Goal: Task Accomplishment & Management: Manage account settings

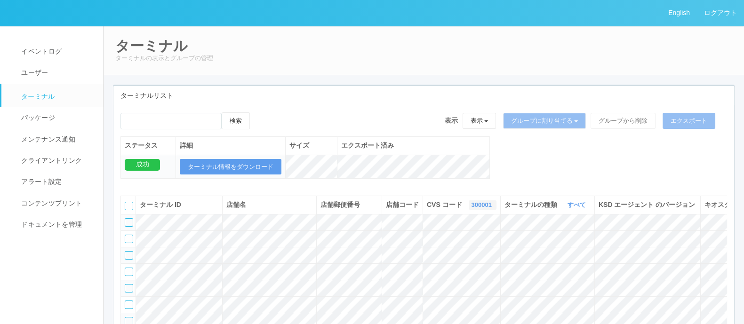
click at [471, 209] on link "300001" at bounding box center [482, 205] width 23 height 7
click at [429, 284] on link "961762" at bounding box center [459, 277] width 74 height 13
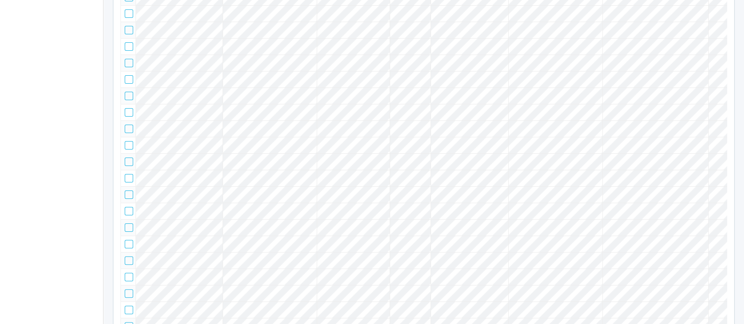
scroll to position [0, 0]
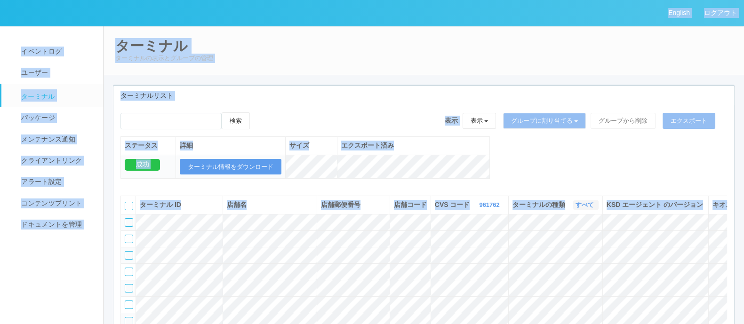
click at [580, 209] on link "すべて" at bounding box center [586, 205] width 21 height 7
click at [564, 248] on span "キオスク" at bounding box center [548, 245] width 31 height 8
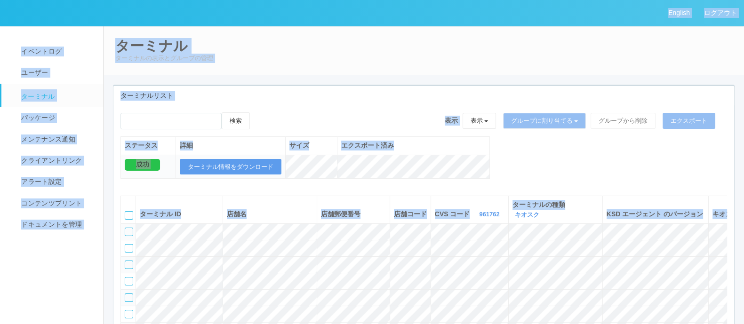
click at [320, 185] on div "ステータス 詳細 サイズ エクスポート済み 成功 ターミナル情報をダウンロード" at bounding box center [306, 163] width 370 height 52
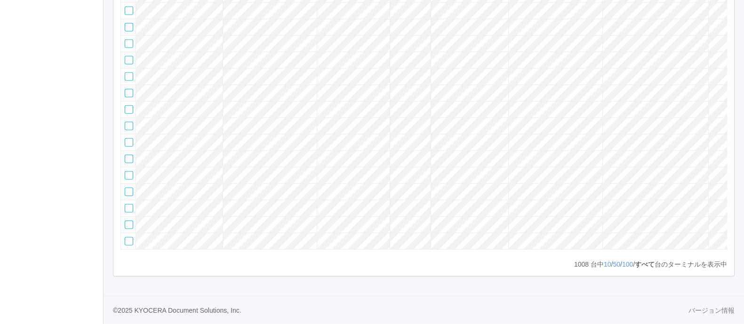
scroll to position [0, 68]
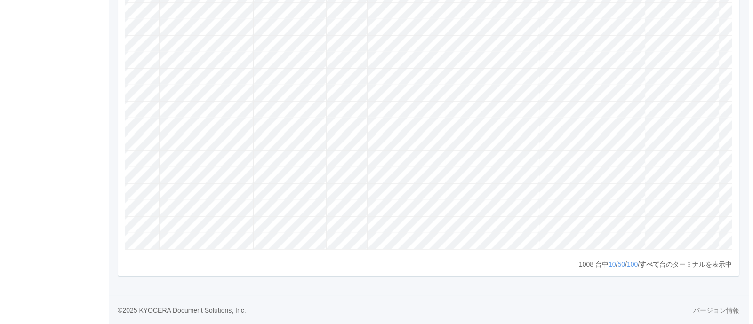
scroll to position [0, 121]
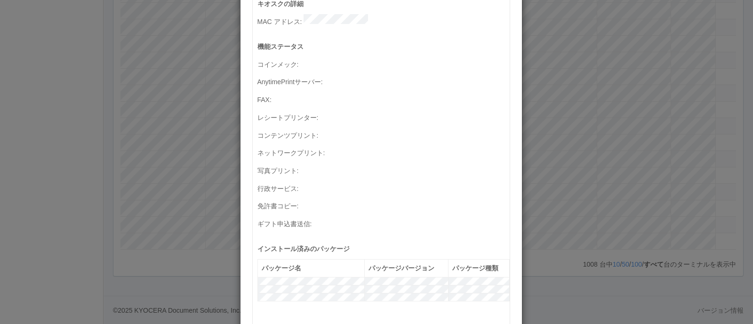
scroll to position [0, 0]
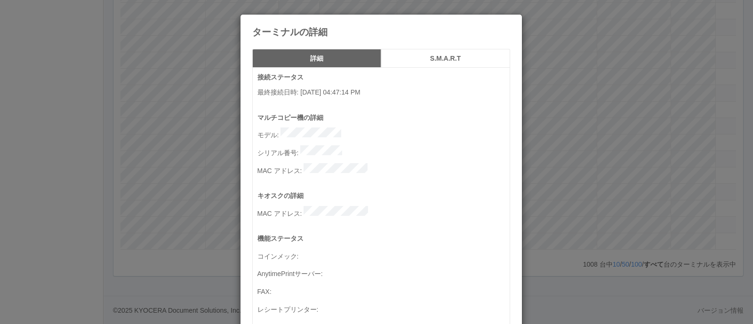
click at [561, 183] on div "ターミナルの詳細 詳細 S.M.A.R.T 接続ステータス 最終接続日時 : [DATE] 04:47:14 PM マルチコピー機の詳細 モデル : シリアル…" at bounding box center [376, 162] width 753 height 324
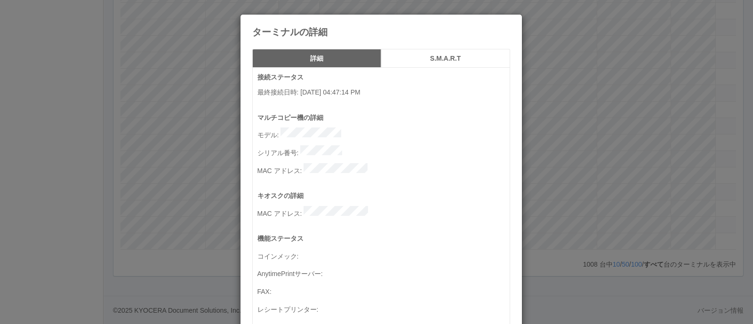
click at [582, 191] on div "ターミナルの詳細 詳細 S.M.A.R.T 接続ステータス 最終接続日時 : [DATE] 04:47:14 PM マルチコピー機の詳細 モデル : シリアル…" at bounding box center [376, 162] width 753 height 324
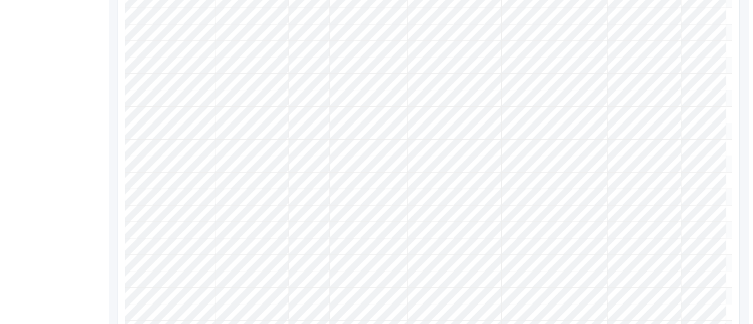
scroll to position [0, 121]
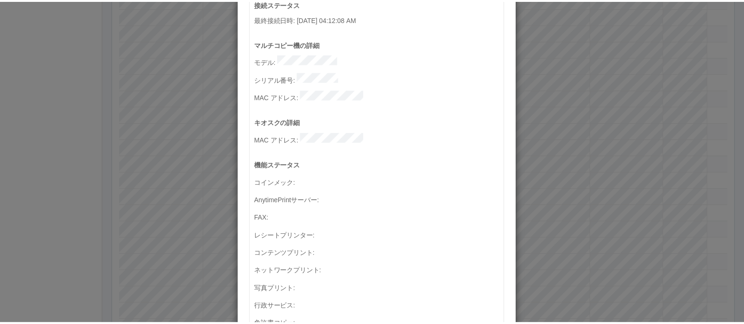
scroll to position [0, 0]
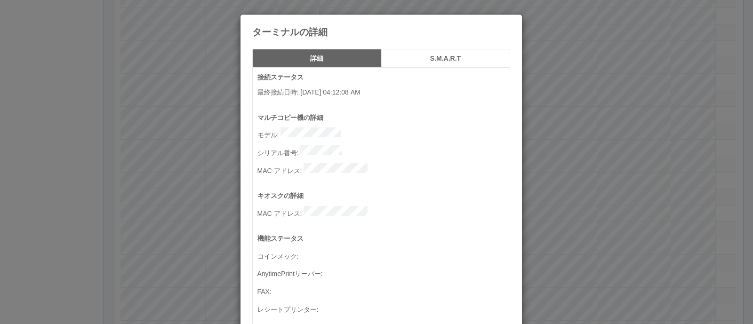
click at [563, 143] on div "ターミナルの詳細 詳細 S.M.A.R.T 接続ステータス 最終接続日時 : [DATE] 04:12:08 AM マルチコピー機の詳細 モデル : シリアル…" at bounding box center [376, 162] width 753 height 324
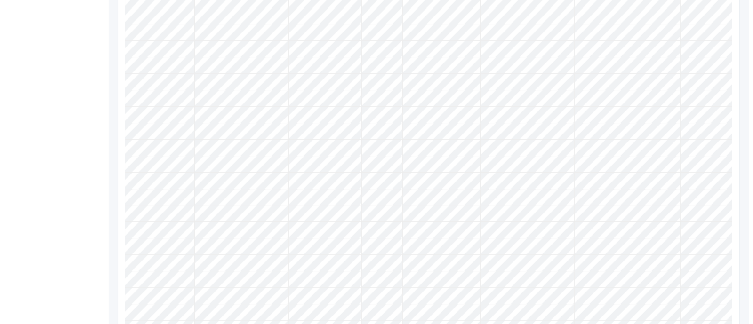
scroll to position [0, 121]
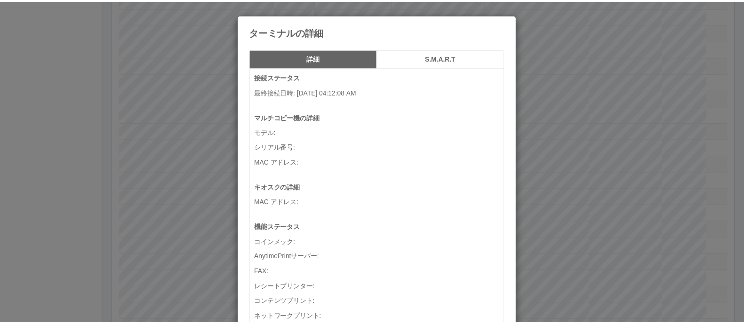
scroll to position [0, 112]
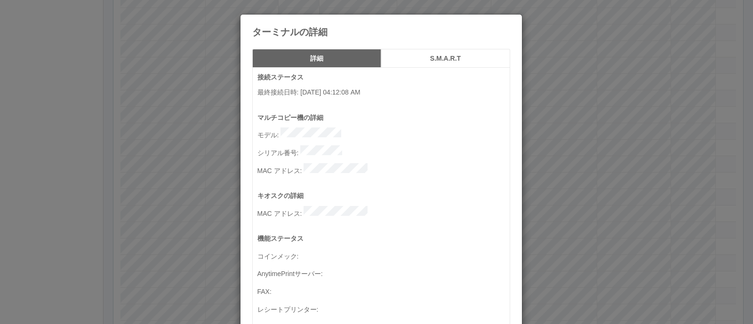
click at [373, 127] on div "マルチコピー機の詳細 モデル : シリアル番号 : [PERSON_NAME] :" at bounding box center [384, 152] width 252 height 78
click at [378, 145] on p "シリアル番号 :" at bounding box center [384, 151] width 252 height 13
drag, startPoint x: 586, startPoint y: 209, endPoint x: 554, endPoint y: 183, distance: 41.8
click at [586, 209] on div "ターミナルの詳細 詳細 S.M.A.R.T 接続ステータス 最終接続日時 : [DATE] 04:12:08 AM マルチコピー機の詳細 モデル : シリアル…" at bounding box center [376, 162] width 753 height 324
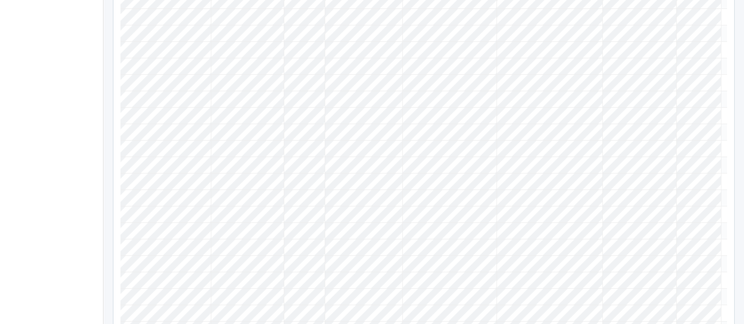
scroll to position [0, 121]
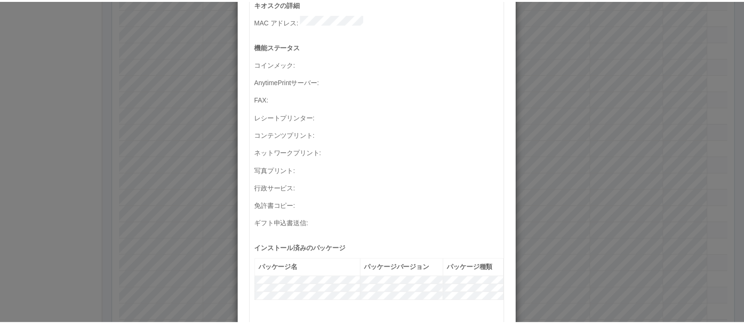
scroll to position [0, 0]
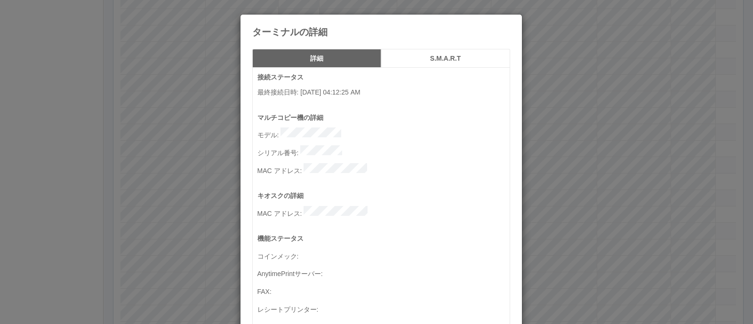
click at [391, 149] on p "シリアル番号 :" at bounding box center [384, 151] width 252 height 13
drag, startPoint x: 500, startPoint y: 26, endPoint x: 503, endPoint y: 21, distance: 6.4
click at [510, 22] on icon at bounding box center [510, 22] width 0 height 0
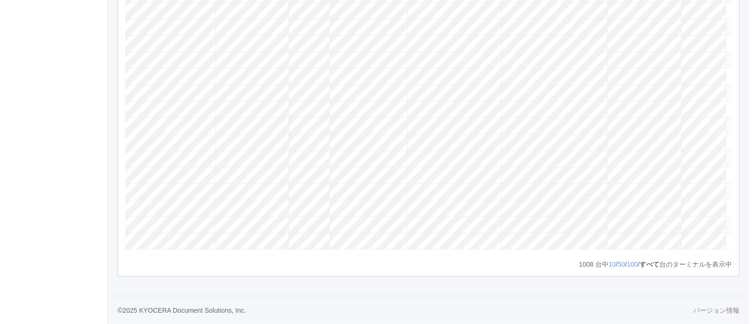
scroll to position [0, 121]
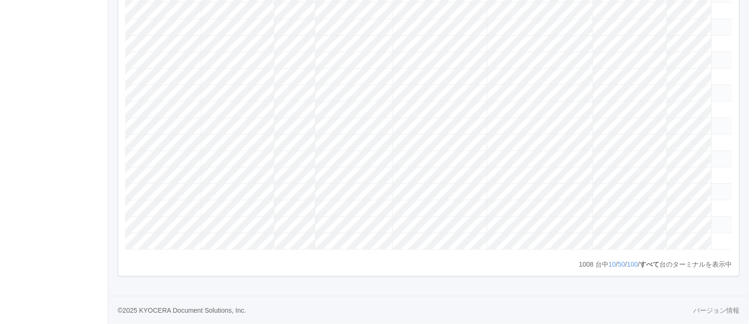
scroll to position [0, 112]
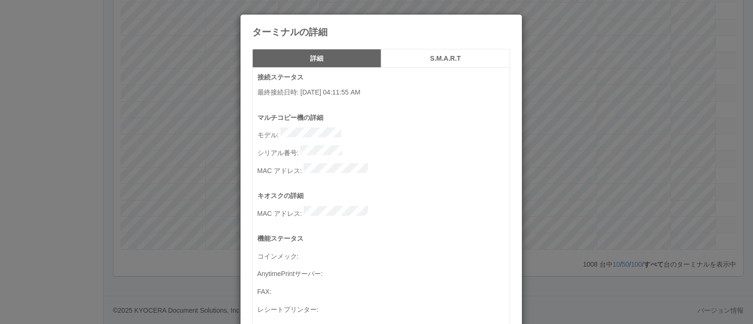
click at [424, 57] on h5 "S.M.A.R.T" at bounding box center [446, 58] width 122 height 7
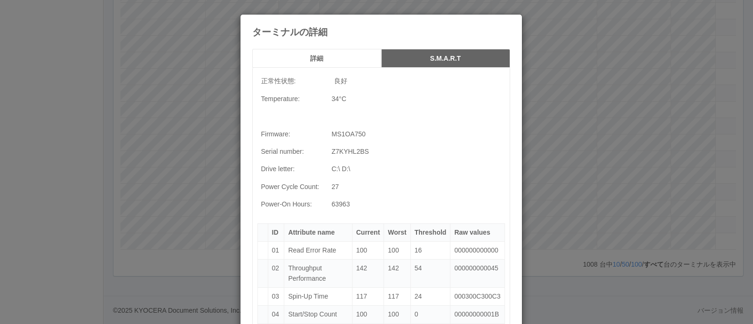
click at [365, 54] on button "詳細" at bounding box center [316, 58] width 129 height 19
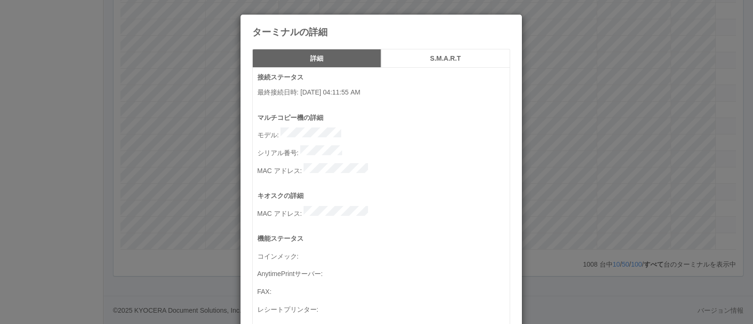
scroll to position [324, 0]
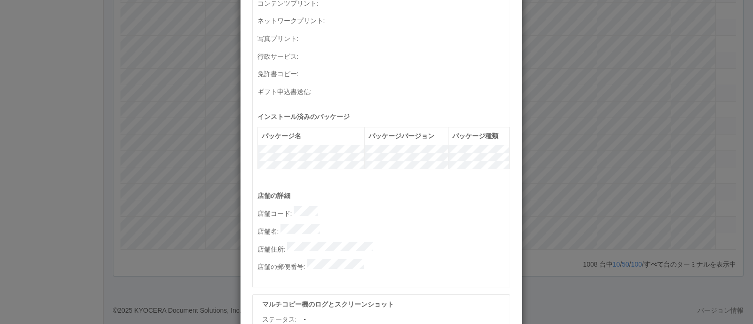
click at [339, 224] on p "店舗名 :" at bounding box center [384, 230] width 252 height 13
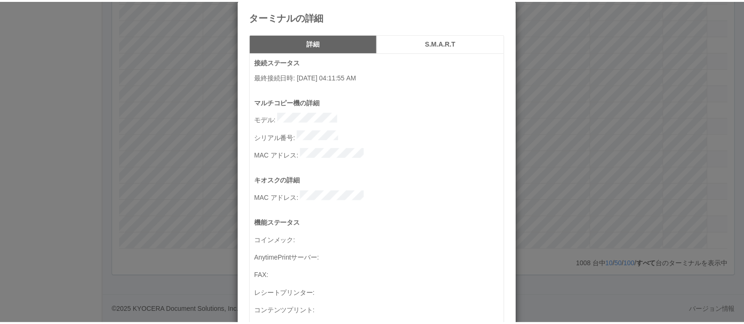
scroll to position [0, 0]
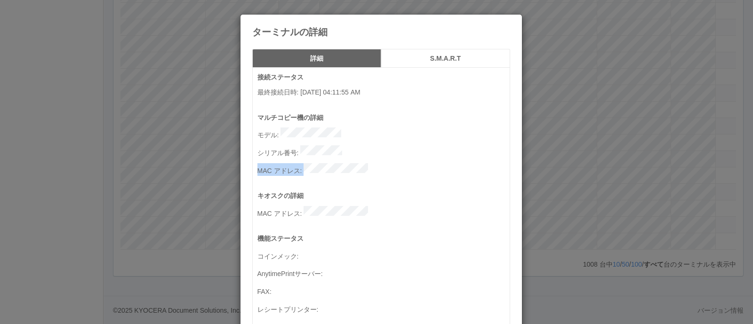
click at [391, 158] on div "マルチコピー機の詳細 モデル : シリアル番号 : [PERSON_NAME] :" at bounding box center [384, 152] width 252 height 78
drag, startPoint x: 353, startPoint y: 152, endPoint x: 339, endPoint y: 150, distance: 13.7
click at [353, 151] on p "シリアル番号 :" at bounding box center [384, 151] width 252 height 13
click at [285, 146] on p "シリアル番号 :" at bounding box center [384, 151] width 252 height 13
click at [351, 149] on p "シリアル番号 :" at bounding box center [384, 151] width 252 height 13
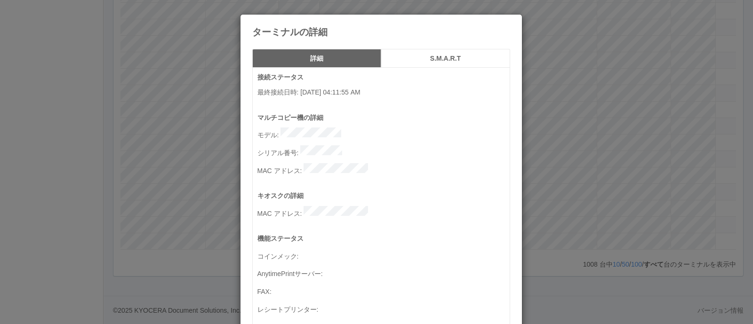
click at [668, 161] on div "ターミナルの詳細 詳細 S.M.A.R.T 接続ステータス 最終接続日時 : [DATE] 04:11:55 AM マルチコピー機の詳細 モデル : シリアル…" at bounding box center [376, 162] width 753 height 324
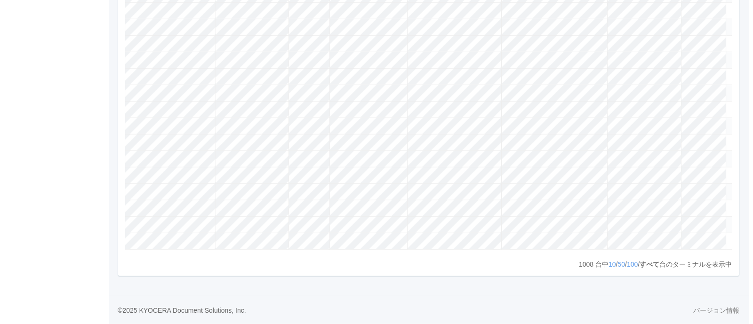
scroll to position [0, 121]
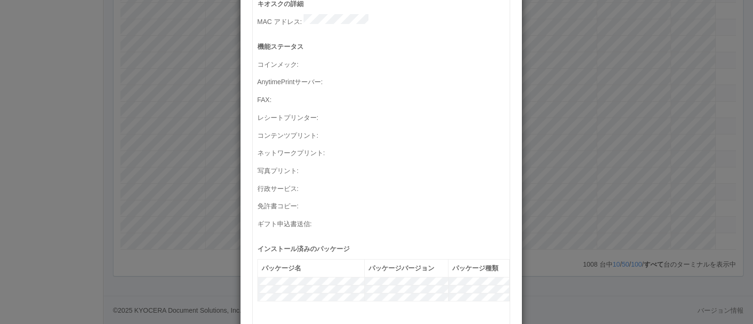
scroll to position [0, 0]
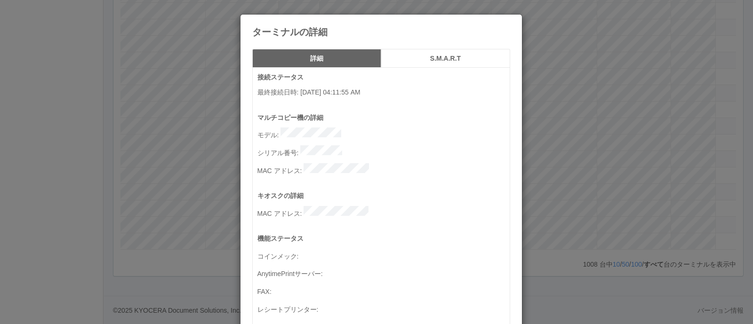
click at [362, 148] on p "シリアル番号 :" at bounding box center [384, 151] width 252 height 13
drag, startPoint x: 297, startPoint y: 149, endPoint x: 390, endPoint y: 147, distance: 93.2
click at [391, 147] on p "シリアル番号 :" at bounding box center [384, 151] width 252 height 13
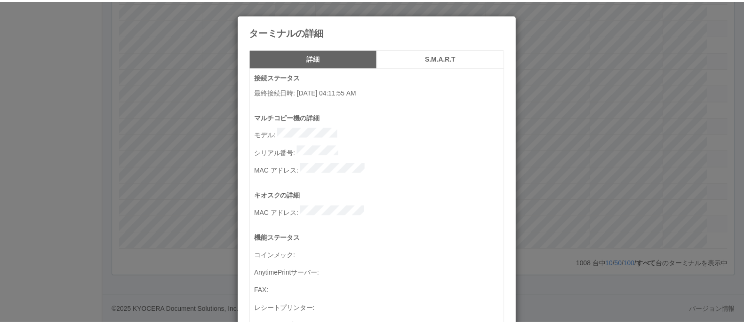
scroll to position [0, 106]
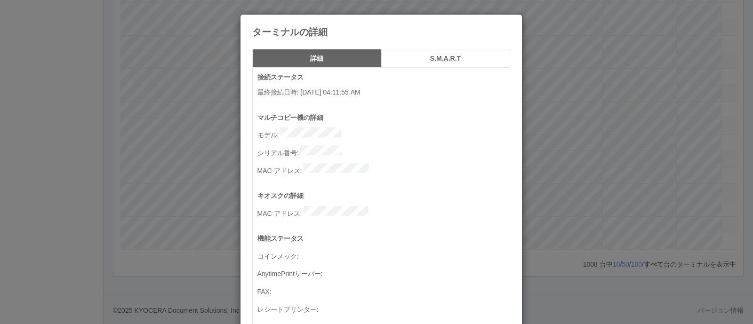
click at [510, 22] on icon at bounding box center [510, 22] width 0 height 0
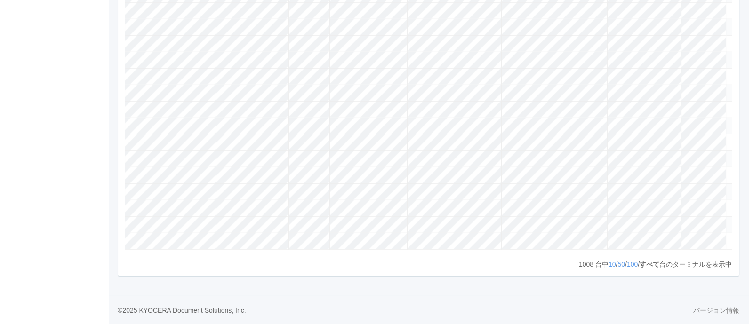
scroll to position [12841, 0]
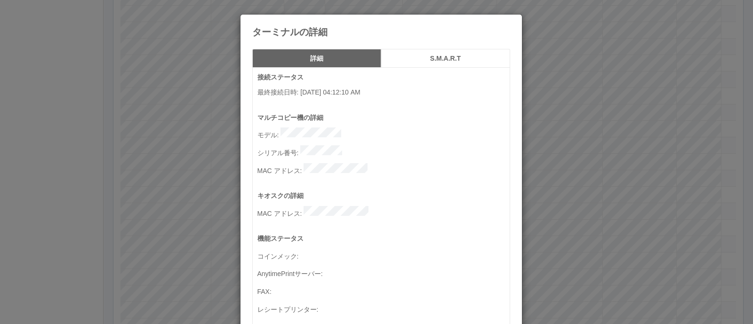
drag, startPoint x: 294, startPoint y: 93, endPoint x: 403, endPoint y: 94, distance: 108.8
click at [403, 94] on p "最終接続日時 : [DATE] 04:12:10 AM" at bounding box center [384, 93] width 252 height 10
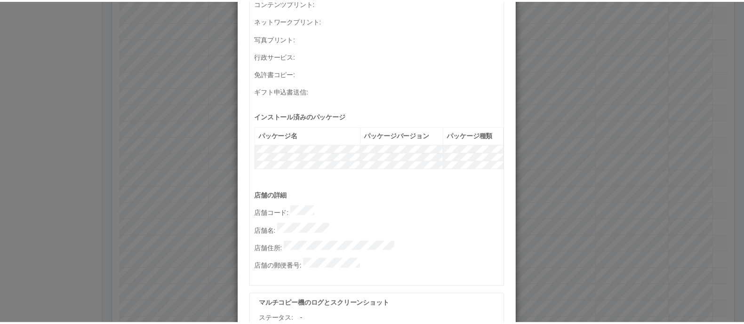
scroll to position [0, 0]
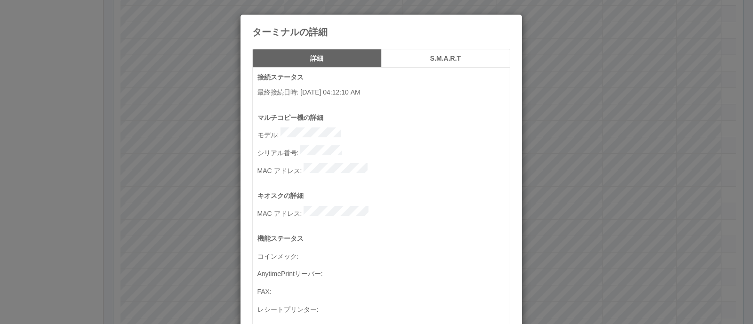
click at [364, 142] on div "マルチコピー機の詳細 モデル : シリアル番号 : [PERSON_NAME] :" at bounding box center [384, 152] width 252 height 78
click at [673, 155] on div "ターミナルの詳細 詳細 S.M.A.R.T 接続ステータス 最終接続日時 : [DATE] 04:12:10 AM マルチコピー機の詳細 モデル : シリアル…" at bounding box center [376, 162] width 753 height 324
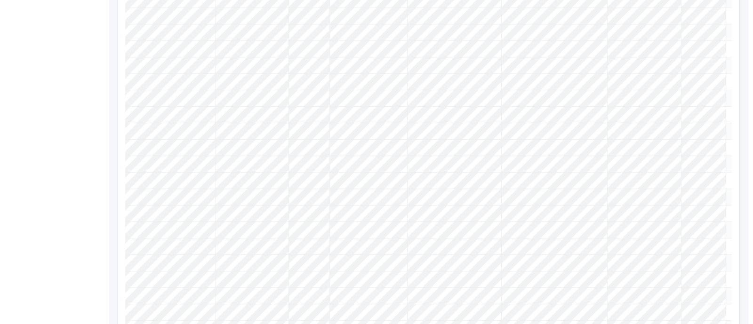
scroll to position [0, 121]
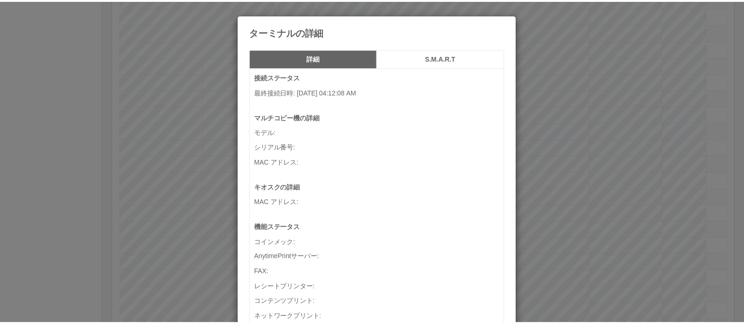
scroll to position [0, 112]
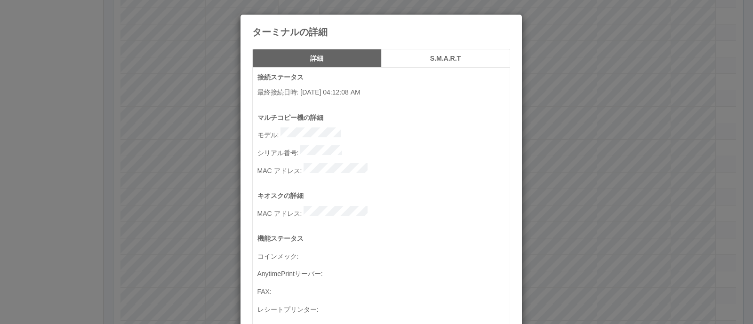
click at [365, 145] on p "シリアル番号 :" at bounding box center [384, 151] width 252 height 13
drag, startPoint x: 647, startPoint y: 153, endPoint x: 607, endPoint y: 140, distance: 42.3
click at [638, 152] on div "ターミナルの詳細 詳細 S.M.A.R.T 接続ステータス 最終接続日時 : [DATE] 04:12:08 AM マルチコピー機の詳細 モデル : シリアル…" at bounding box center [376, 162] width 753 height 324
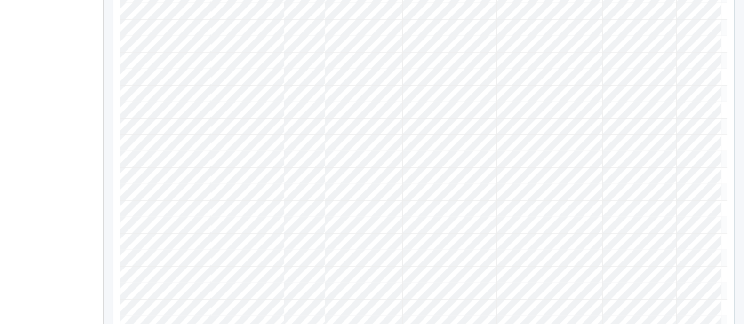
scroll to position [0, 121]
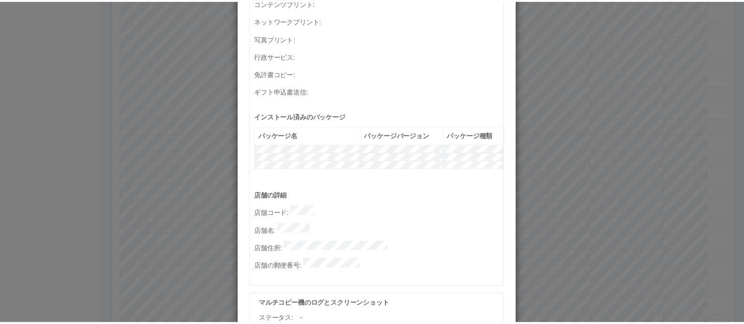
scroll to position [0, 0]
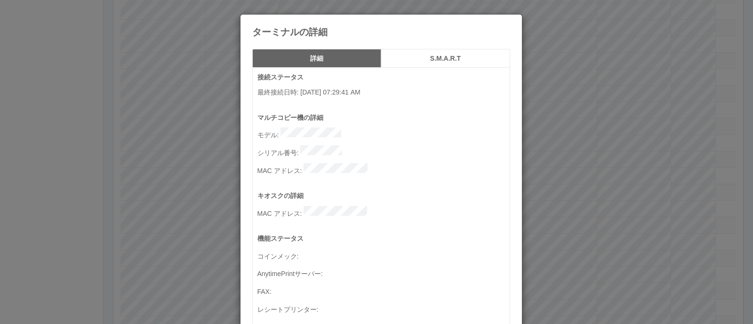
click at [369, 148] on p "シリアル番号 :" at bounding box center [384, 151] width 252 height 13
drag, startPoint x: 309, startPoint y: 175, endPoint x: 304, endPoint y: 153, distance: 23.2
click at [308, 170] on div "マルチコピー機の詳細 モデル : シリアル番号 : [PERSON_NAME] :" at bounding box center [384, 152] width 252 height 78
click at [377, 151] on p "シリアル番号 :" at bounding box center [384, 151] width 252 height 13
click at [582, 130] on div "ターミナルの詳細 詳細 S.M.A.R.T 接続ステータス 最終接続日時 : [DATE] 07:29:41 AM マルチコピー機の詳細 モデル : シリアル…" at bounding box center [376, 162] width 753 height 324
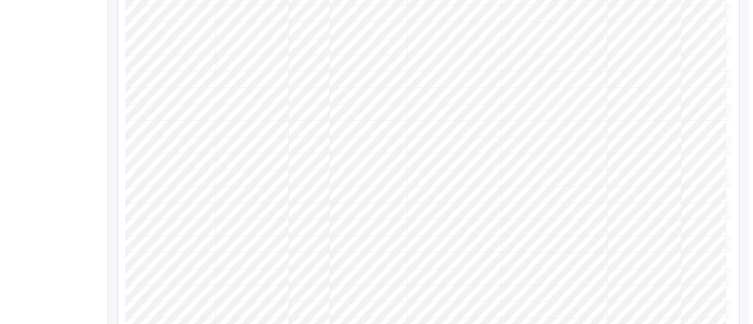
scroll to position [0, 121]
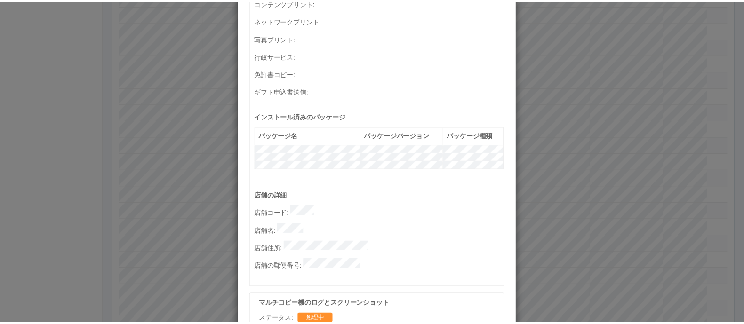
scroll to position [0, 0]
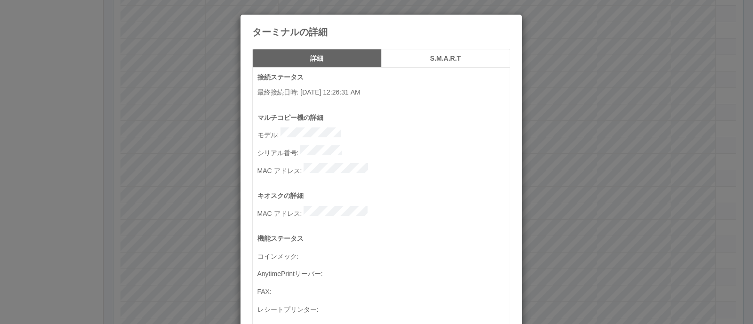
drag, startPoint x: 297, startPoint y: 145, endPoint x: 375, endPoint y: 146, distance: 78.6
click at [375, 146] on p "シリアル番号 :" at bounding box center [384, 151] width 252 height 13
click at [556, 126] on div "ターミナルの詳細 詳細 S.M.A.R.T 接続ステータス 最終接続日時 : [DATE] 12:26:31 AM マルチコピー機の詳細 モデル : シリアル…" at bounding box center [376, 162] width 753 height 324
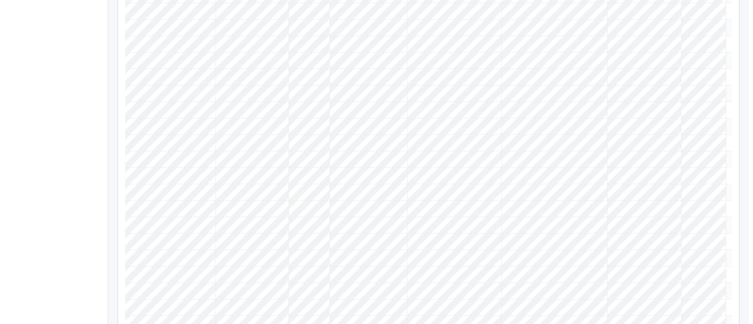
scroll to position [0, 121]
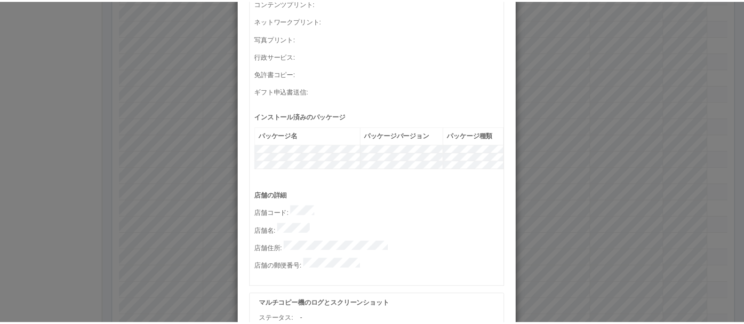
scroll to position [0, 0]
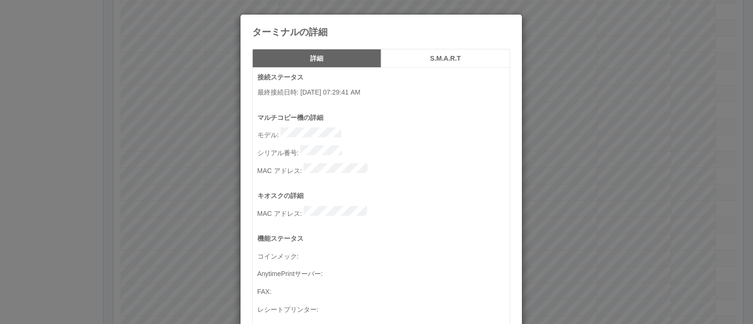
click at [367, 149] on p "シリアル番号 :" at bounding box center [384, 151] width 252 height 13
click at [574, 181] on div "ターミナルの詳細 詳細 S.M.A.R.T 接続ステータス 最終接続日時 : [DATE] 07:29:41 AM マルチコピー機の詳細 モデル : シリアル…" at bounding box center [376, 162] width 753 height 324
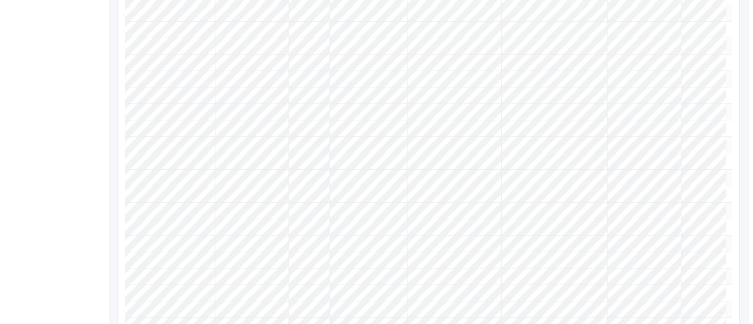
scroll to position [0, 121]
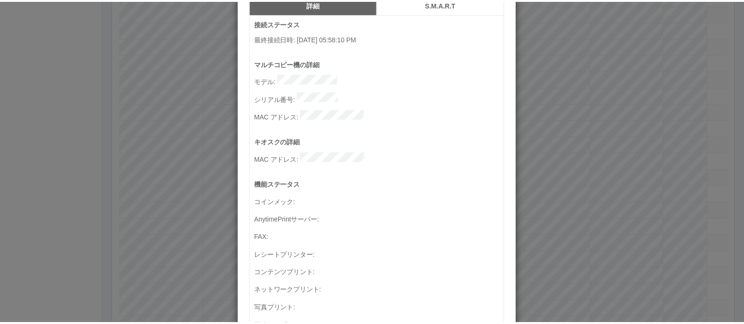
scroll to position [0, 0]
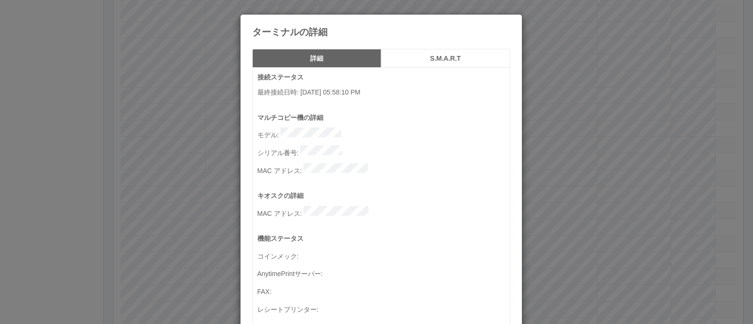
drag, startPoint x: 619, startPoint y: 174, endPoint x: 612, endPoint y: 174, distance: 7.1
click at [618, 174] on div "ターミナルの詳細 詳細 S.M.A.R.T 接続ステータス 最終接続日時 : [DATE] 05:58:10 PM マルチコピー機の詳細 モデル : シリアル…" at bounding box center [376, 162] width 753 height 324
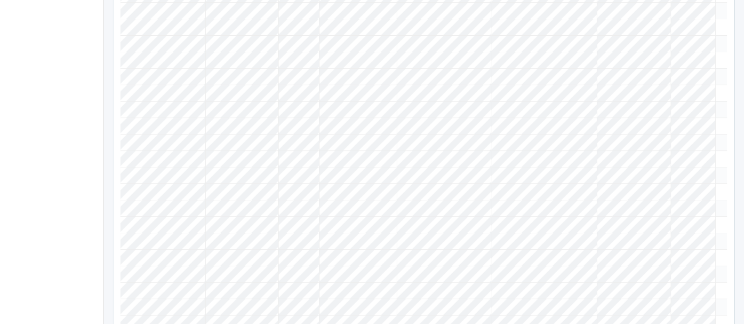
scroll to position [3138, 0]
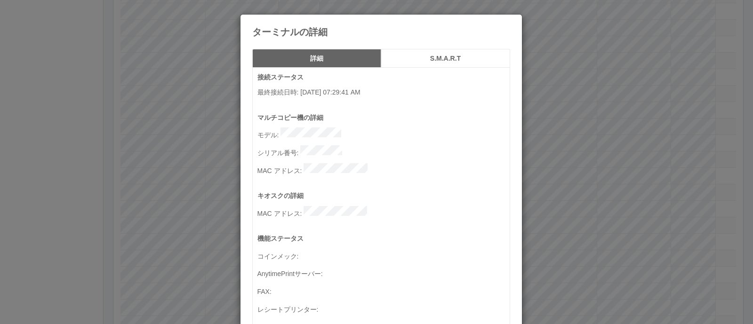
drag, startPoint x: 661, startPoint y: 160, endPoint x: 652, endPoint y: 160, distance: 9.0
click at [661, 160] on div "ターミナルの詳細 詳細 S.M.A.R.T 接続ステータス 最終接続日時 : [DATE] 07:29:41 AM マルチコピー機の詳細 モデル : シリアル…" at bounding box center [376, 162] width 753 height 324
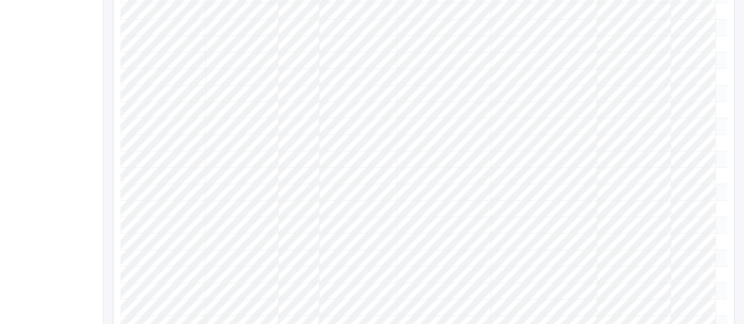
scroll to position [0, 0]
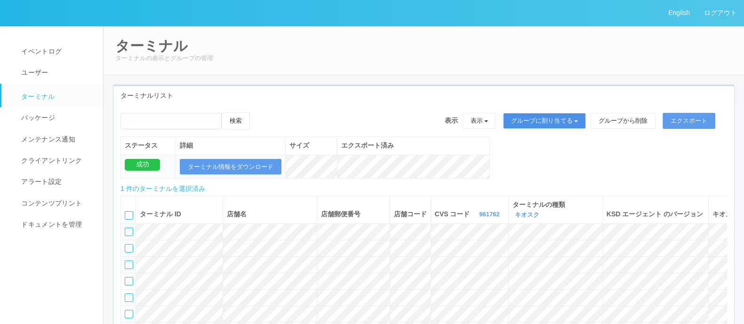
click at [538, 116] on button "グループに割り当てる" at bounding box center [544, 121] width 83 height 16
click at [530, 158] on link "アーカイブ済みのターミナル" at bounding box center [538, 160] width 105 height 13
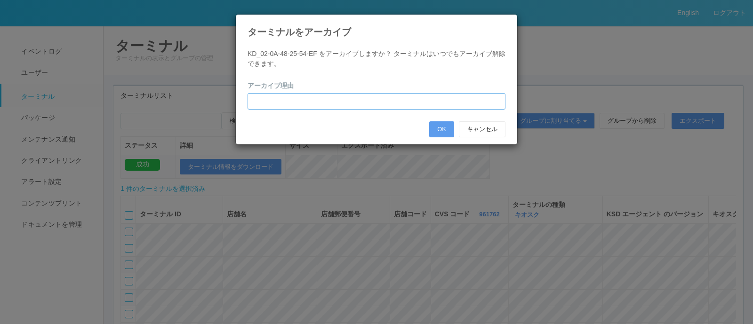
drag, startPoint x: 303, startPoint y: 99, endPoint x: 299, endPoint y: 103, distance: 5.3
click at [302, 101] on input "text" at bounding box center [377, 101] width 258 height 16
type input "休店のため"
click at [440, 129] on button "OK" at bounding box center [441, 129] width 25 height 16
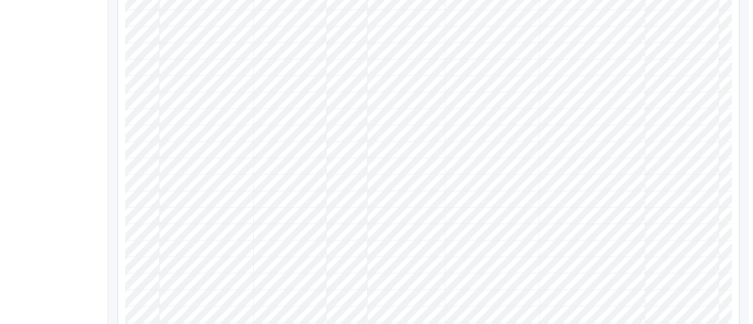
scroll to position [0, 121]
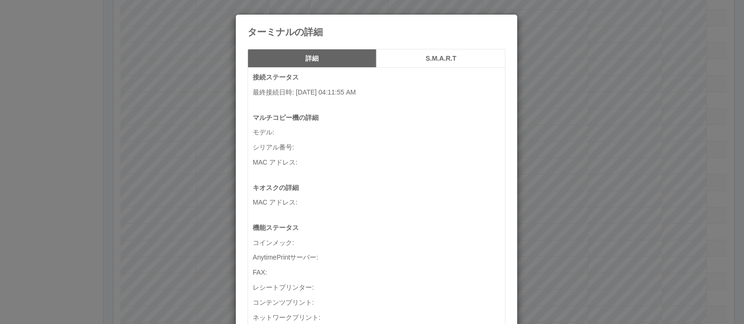
scroll to position [0, 112]
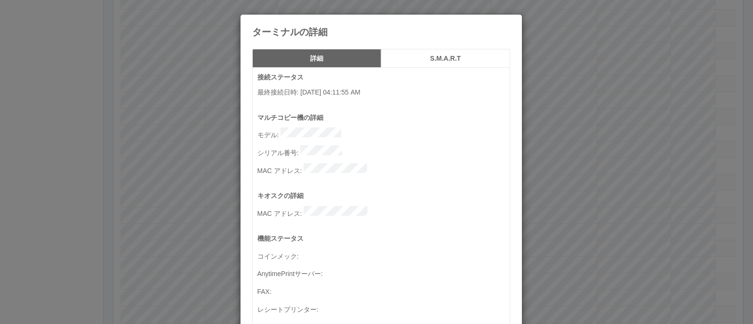
drag, startPoint x: 654, startPoint y: 164, endPoint x: 642, endPoint y: 164, distance: 11.8
click at [653, 164] on div "ターミナルの詳細 詳細 S.M.A.R.T 接続ステータス 最終接続日時 : [DATE] 04:11:55 AM マルチコピー機の詳細 モデル : シリアル…" at bounding box center [376, 162] width 753 height 324
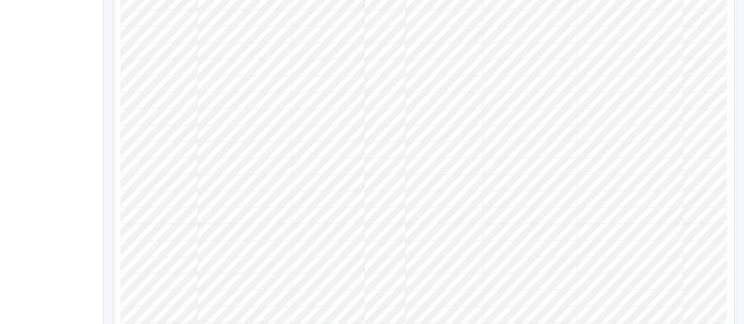
scroll to position [0, 0]
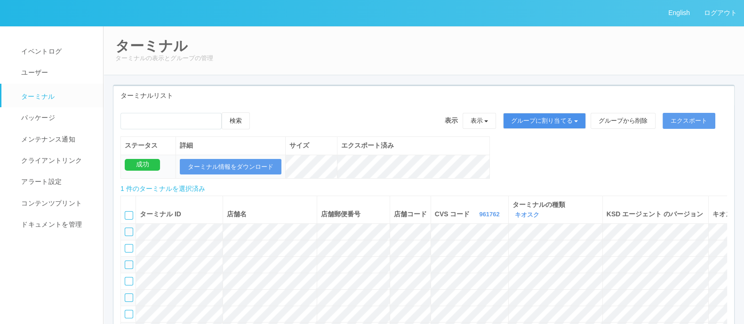
click at [567, 114] on button "グループに割り当てる" at bounding box center [544, 121] width 83 height 16
click at [547, 163] on link "アーカイブ済みのターミナル" at bounding box center [538, 160] width 105 height 13
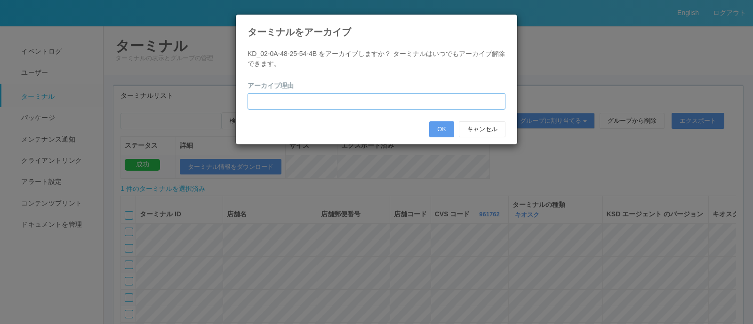
click at [304, 97] on input "text" at bounding box center [377, 101] width 258 height 16
type input "休"
type input "休店のため"
click at [439, 123] on button "OK" at bounding box center [441, 129] width 25 height 16
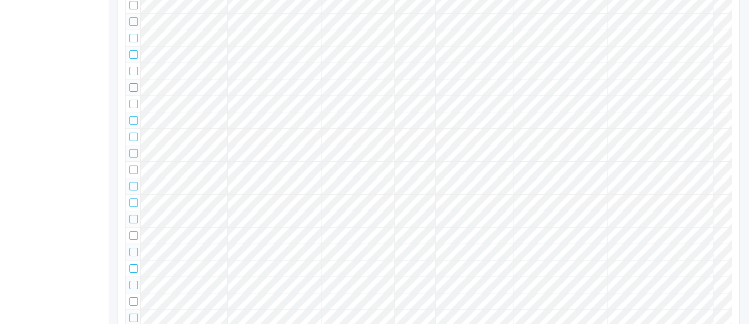
scroll to position [0, 121]
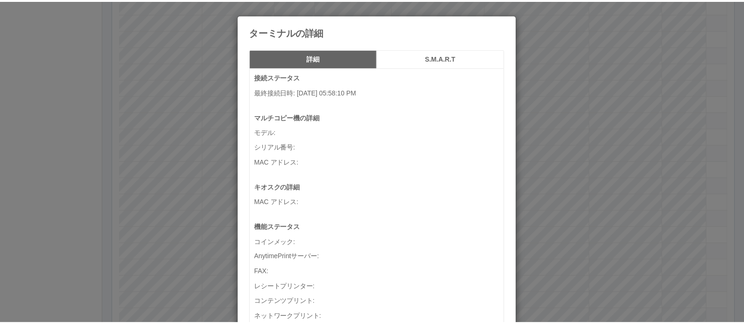
scroll to position [0, 112]
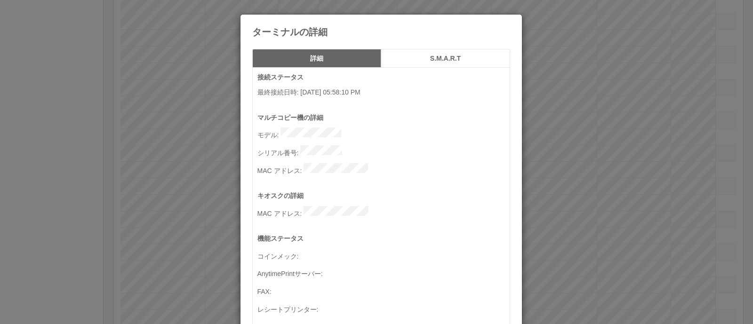
click at [639, 180] on div "ターミナルの詳細 詳細 S.M.A.R.T 接続ステータス 最終接続日時 : [DATE] 05:58:10 PM マルチコピー機の詳細 モデル : シリアル…" at bounding box center [376, 162] width 753 height 324
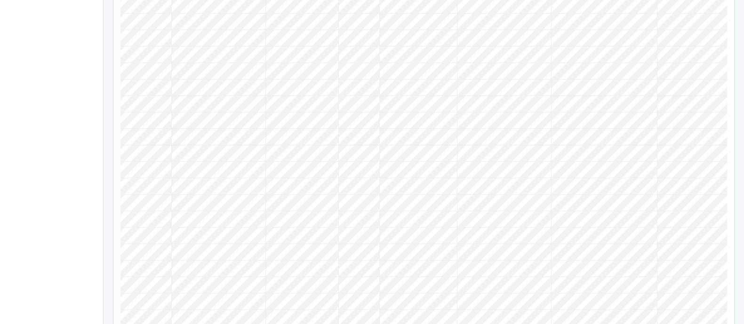
scroll to position [0, 0]
drag, startPoint x: 126, startPoint y: 156, endPoint x: 134, endPoint y: 157, distance: 8.0
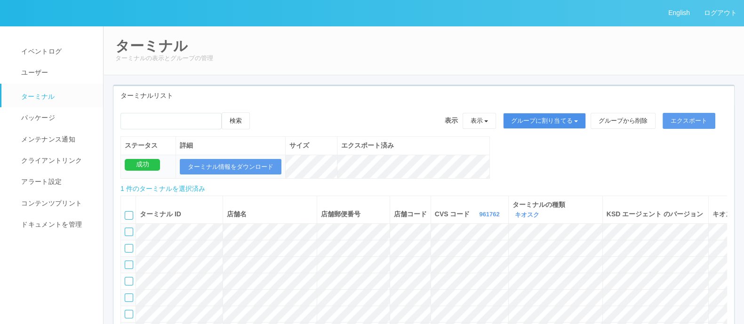
click at [565, 116] on button "グループに割り当てる" at bounding box center [544, 121] width 83 height 16
click at [557, 161] on link "アーカイブ済みのターミナル" at bounding box center [538, 160] width 105 height 13
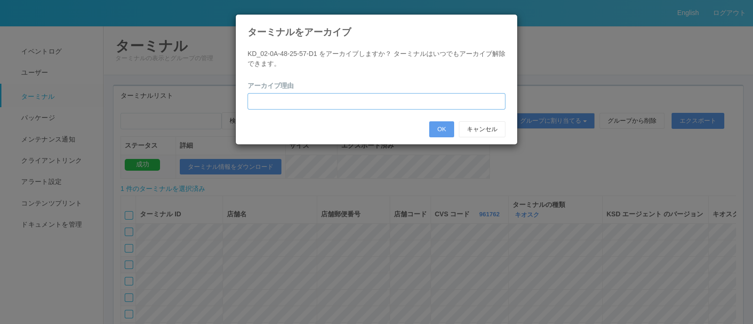
click at [313, 100] on input "text" at bounding box center [377, 101] width 258 height 16
type input "休店のため"
click at [442, 124] on button "OK" at bounding box center [441, 129] width 25 height 16
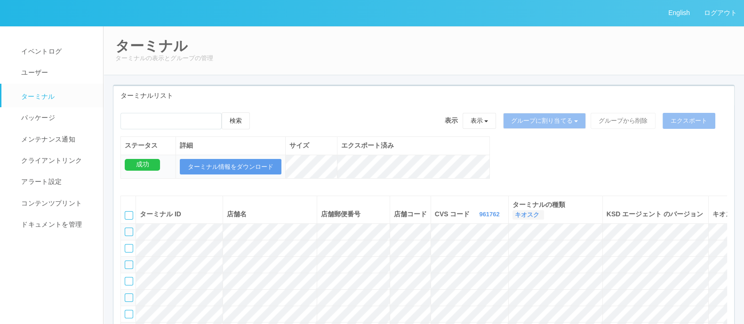
click at [531, 214] on link "キオスク" at bounding box center [528, 214] width 27 height 7
click at [508, 237] on link "すべて" at bounding box center [506, 241] width 74 height 13
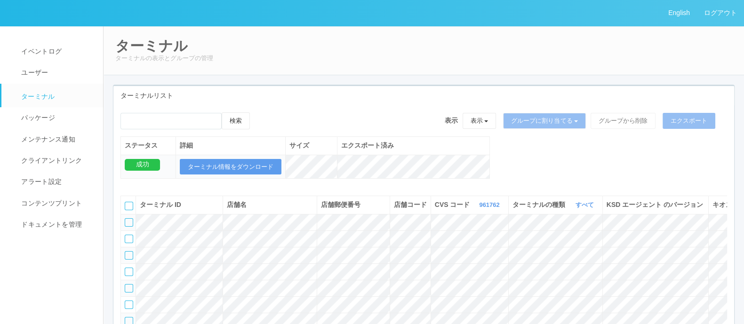
scroll to position [6205, 0]
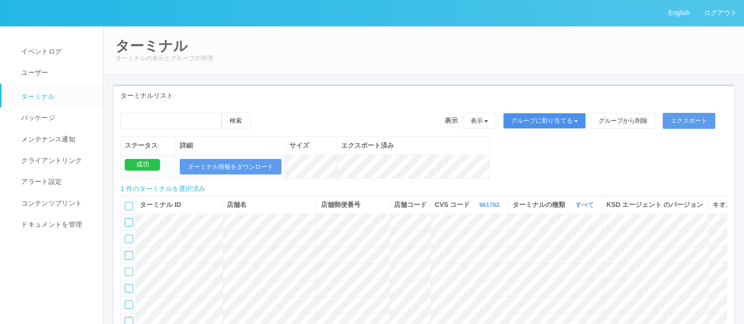
click at [566, 120] on button "グループに割り当てる" at bounding box center [544, 121] width 83 height 16
click at [556, 161] on link "アーカイブ済みのターミナル" at bounding box center [538, 160] width 105 height 13
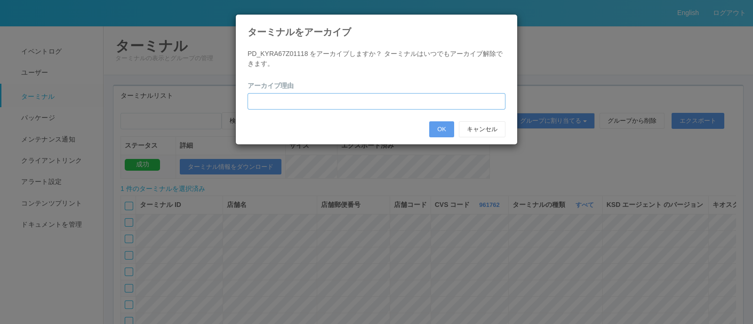
drag, startPoint x: 345, startPoint y: 101, endPoint x: 339, endPoint y: 100, distance: 6.1
click at [344, 100] on input "text" at bounding box center [377, 101] width 258 height 16
type input "旧"
type input "休店のため"
click at [443, 127] on button "OK" at bounding box center [441, 129] width 25 height 16
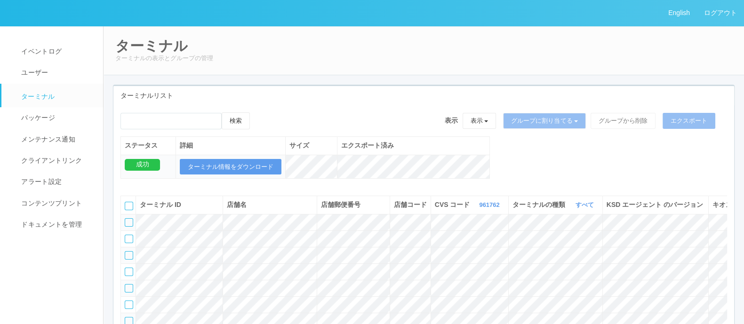
scroll to position [12841, 0]
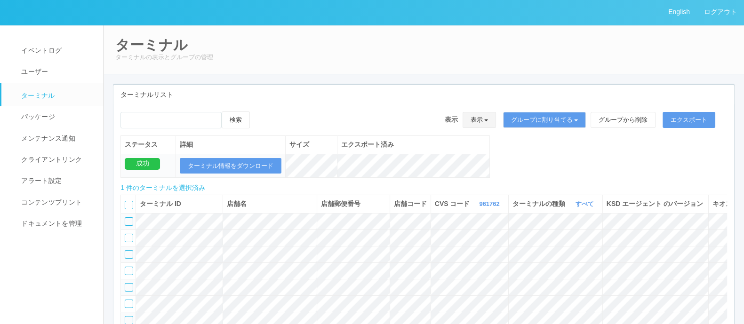
scroll to position [0, 0]
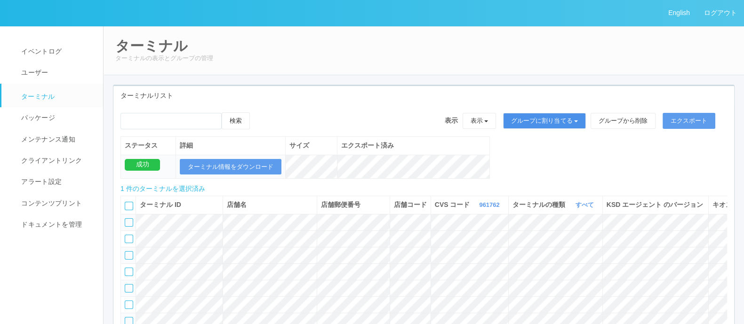
drag, startPoint x: 543, startPoint y: 122, endPoint x: 543, endPoint y: 129, distance: 7.1
click at [543, 121] on button "グループに割り当てる" at bounding box center [544, 121] width 83 height 16
click at [543, 162] on link "アーカイブ済みのターミナル" at bounding box center [538, 160] width 105 height 13
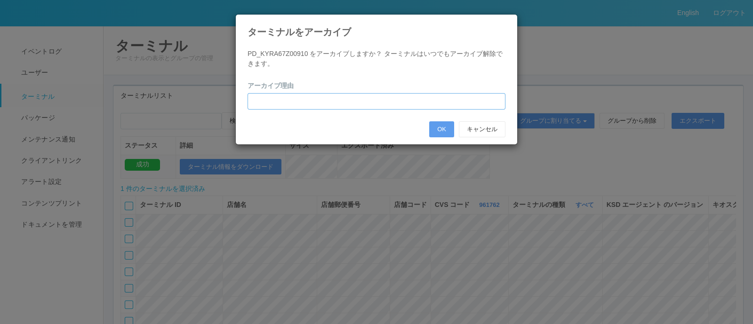
drag, startPoint x: 319, startPoint y: 107, endPoint x: 313, endPoint y: 100, distance: 8.7
click at [316, 105] on input "text" at bounding box center [377, 101] width 258 height 16
type input "休店のため"
click at [443, 129] on button "OK" at bounding box center [441, 129] width 25 height 16
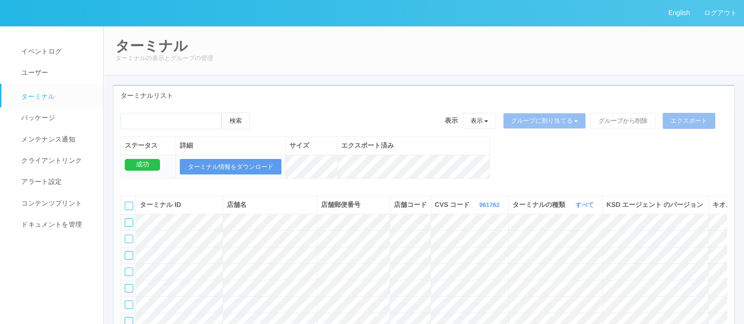
scroll to position [17996, 0]
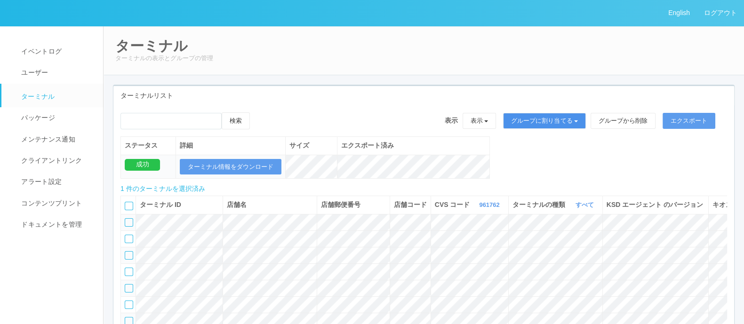
click at [527, 117] on button "グループに割り当てる" at bounding box center [544, 121] width 83 height 16
click at [542, 162] on link "アーカイブ済みのターミナル" at bounding box center [538, 160] width 105 height 13
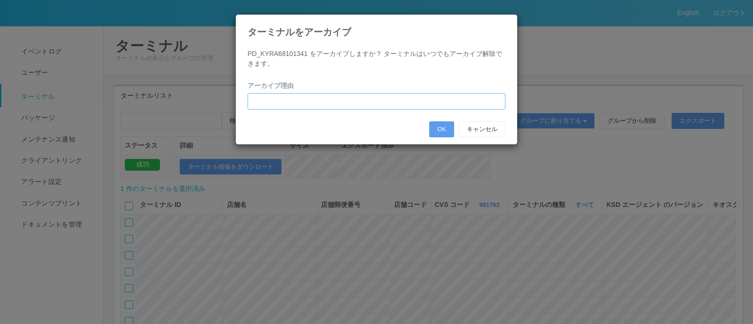
drag, startPoint x: 343, startPoint y: 103, endPoint x: 337, endPoint y: 101, distance: 6.4
click at [342, 103] on input "text" at bounding box center [377, 101] width 258 height 16
type input "休店のため"
click at [441, 128] on button "OK" at bounding box center [441, 129] width 25 height 16
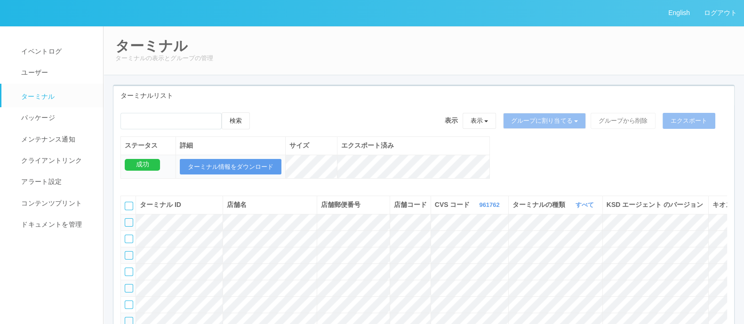
scroll to position [18706, 0]
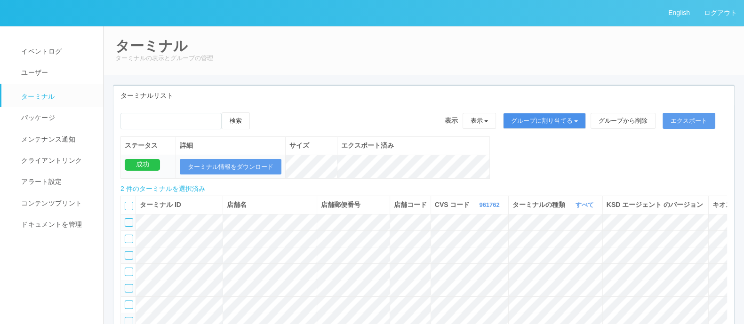
click at [522, 115] on button "グループに割り当てる" at bounding box center [544, 121] width 83 height 16
click at [536, 159] on link "アーカイブ済みのターミナル" at bounding box center [538, 160] width 105 height 13
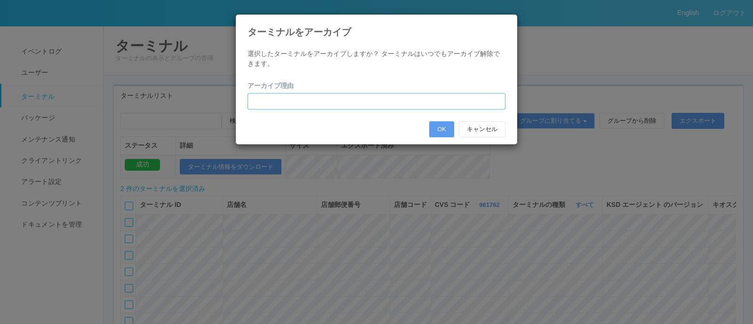
click at [350, 101] on input "text" at bounding box center [377, 101] width 258 height 16
type input "休店のため"
click at [442, 125] on button "OK" at bounding box center [441, 129] width 25 height 16
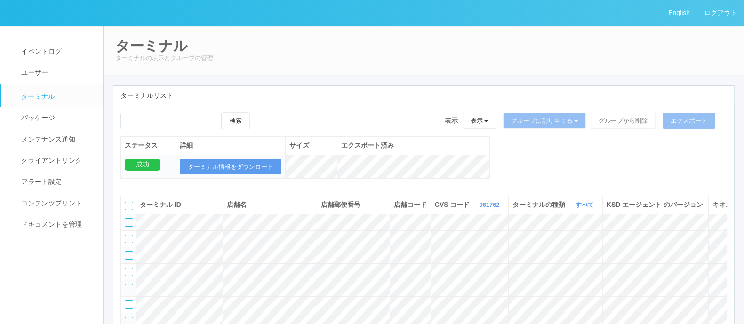
scroll to position [24152, 0]
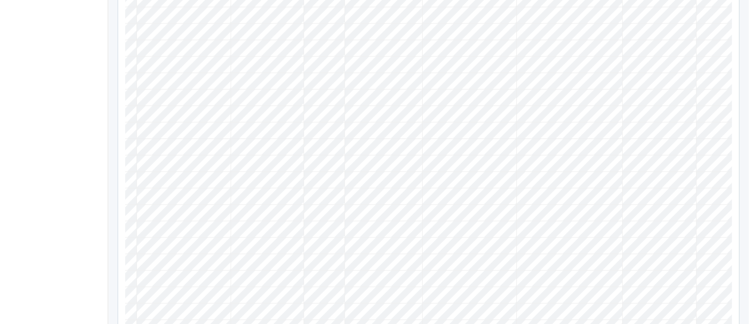
scroll to position [0, 121]
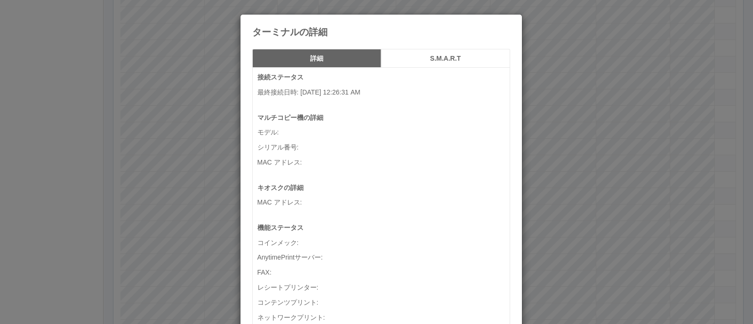
scroll to position [0, 112]
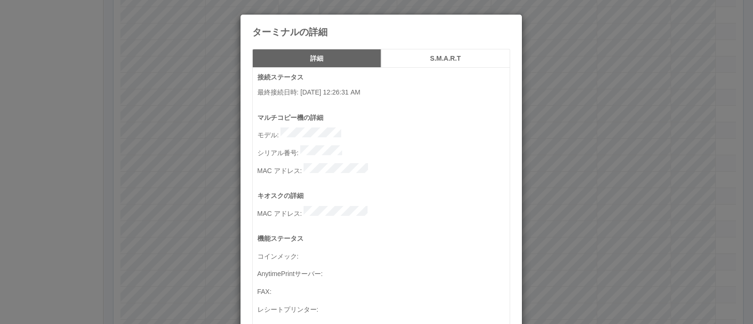
click at [604, 167] on div "ターミナルの詳細 詳細 S.M.A.R.T 接続ステータス 最終接続日時 : [DATE] 12:26:31 AM マルチコピー機の詳細 モデル : シリアル…" at bounding box center [376, 162] width 753 height 324
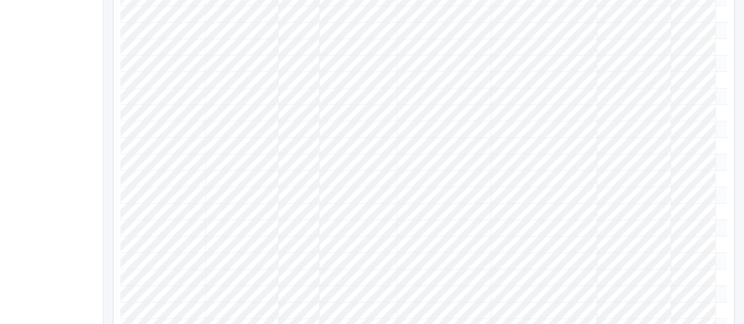
scroll to position [0, 0]
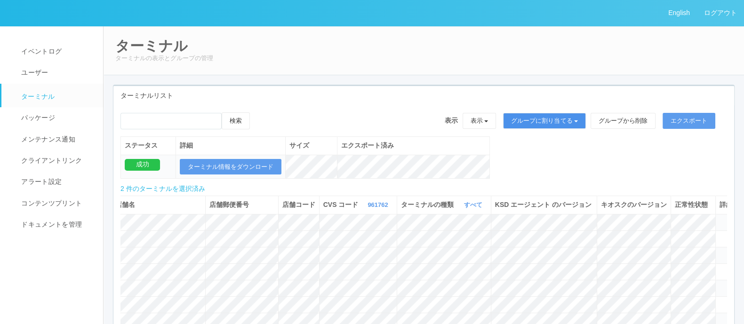
click at [535, 122] on button "グループに割り当てる" at bounding box center [544, 121] width 83 height 16
click at [533, 161] on link "アーカイブ済みのターミナル" at bounding box center [538, 160] width 105 height 13
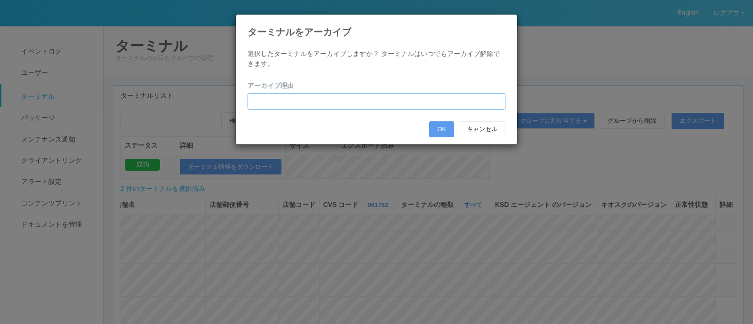
drag, startPoint x: 278, startPoint y: 102, endPoint x: 274, endPoint y: 102, distance: 4.7
click at [277, 102] on input "text" at bounding box center [377, 101] width 258 height 16
type input "休店のため"
click at [434, 125] on button "OK" at bounding box center [441, 129] width 25 height 16
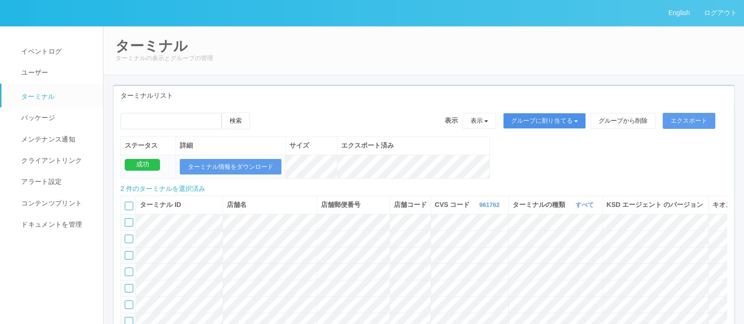
click at [563, 119] on button "グループに割り当てる" at bounding box center [544, 121] width 83 height 16
click at [565, 162] on link "アーカイブ済みのターミナル" at bounding box center [538, 160] width 105 height 13
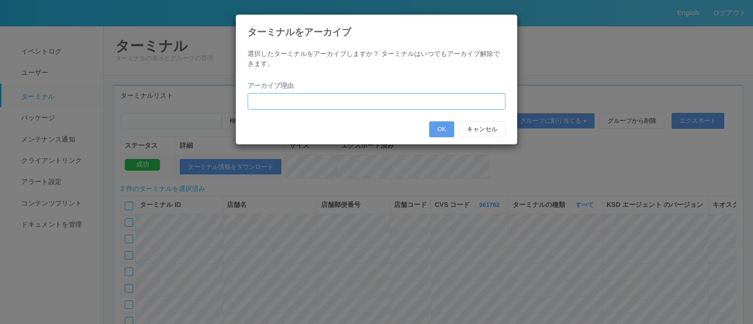
click at [315, 105] on input "text" at bounding box center [377, 101] width 258 height 16
type input "ｊ"
type input "休店のため"
click at [447, 130] on button "OK" at bounding box center [441, 129] width 25 height 16
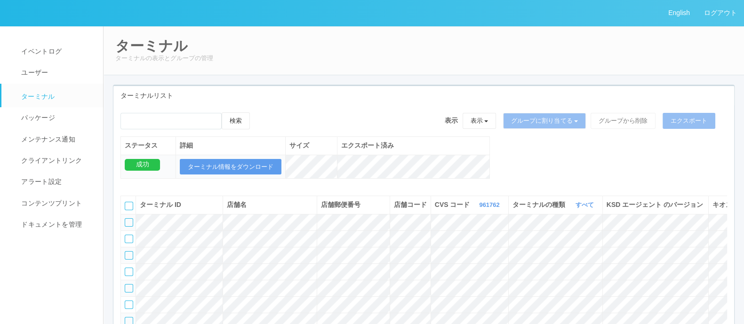
scroll to position [26135, 0]
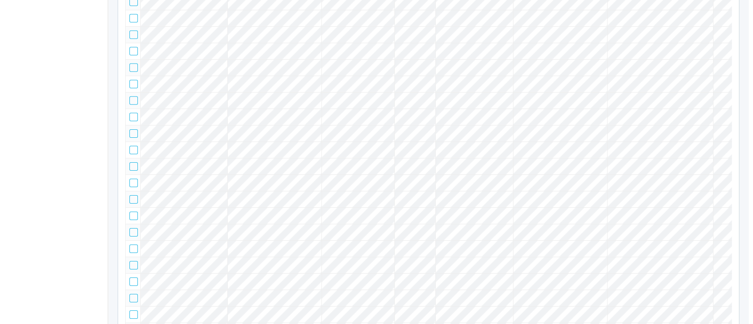
scroll to position [0, 121]
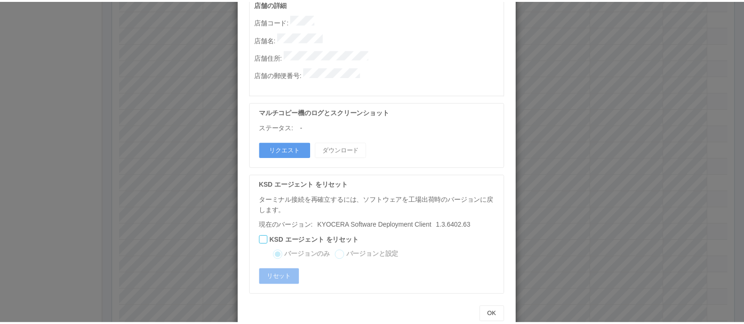
scroll to position [192, 0]
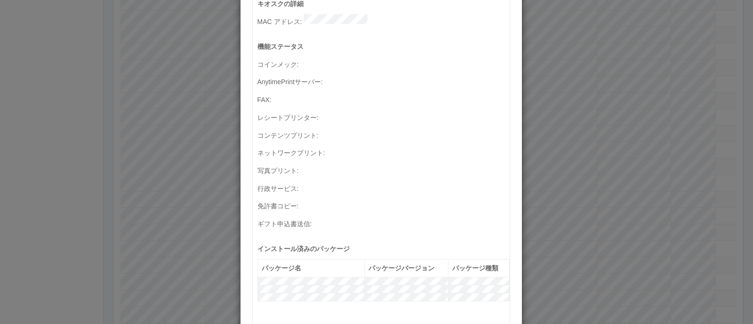
click at [595, 170] on div "ターミナルの詳細 詳細 S.M.A.R.T 接続ステータス 最終接続日時 : [DATE] 04:12:25 AM マルチコピー機の詳細 モデル : シリアル…" at bounding box center [376, 162] width 753 height 324
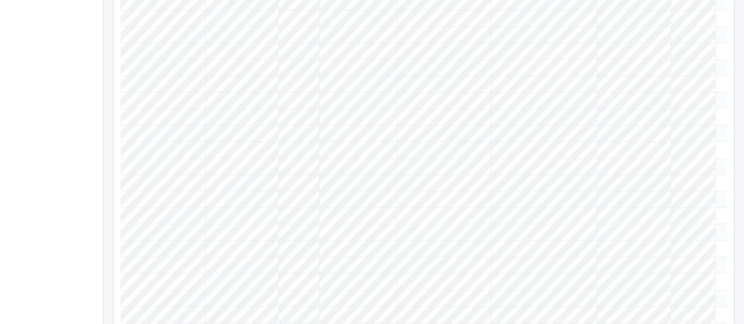
scroll to position [0, 35]
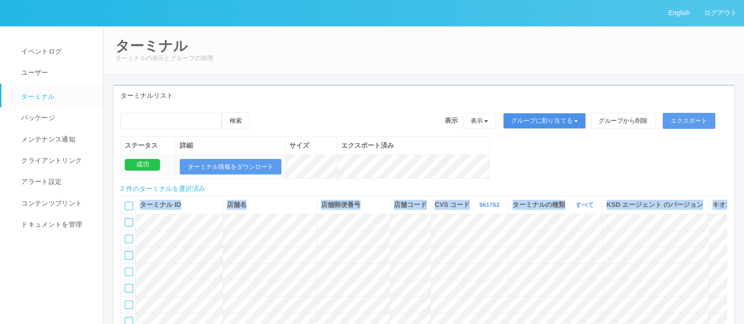
click at [558, 114] on button "グループに割り当てる" at bounding box center [544, 121] width 83 height 16
click at [519, 159] on link "アーカイブ済みのターミナル" at bounding box center [538, 160] width 105 height 13
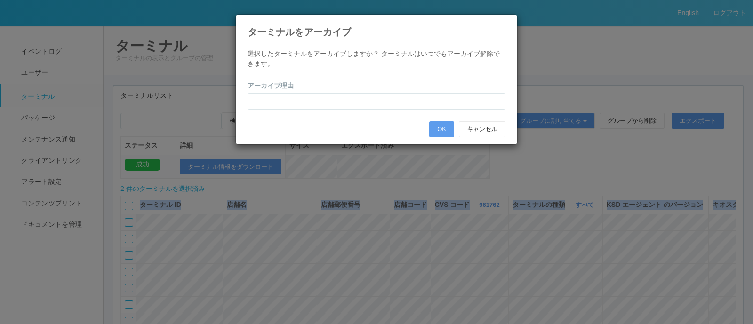
drag, startPoint x: 325, startPoint y: 90, endPoint x: 324, endPoint y: 97, distance: 6.7
click at [325, 93] on div "アーカイブ理由" at bounding box center [377, 95] width 258 height 29
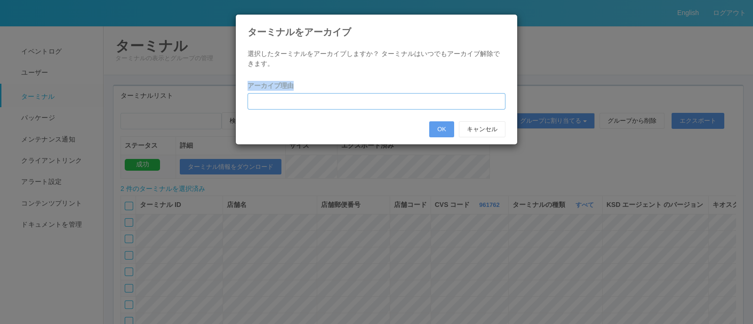
drag, startPoint x: 323, startPoint y: 100, endPoint x: 330, endPoint y: 104, distance: 7.0
click at [323, 101] on input "text" at bounding box center [377, 101] width 258 height 16
type input "閉店のため"
click at [444, 128] on button "OK" at bounding box center [441, 129] width 25 height 16
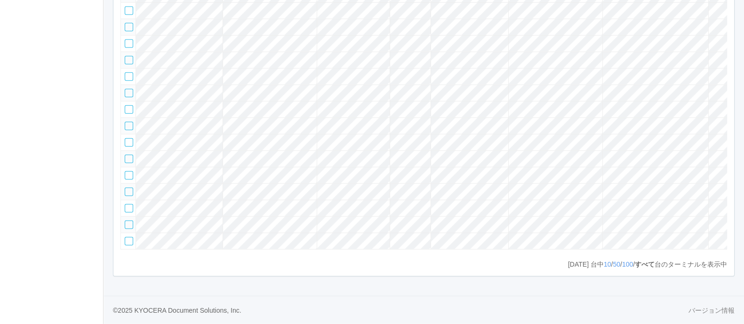
scroll to position [0, 121]
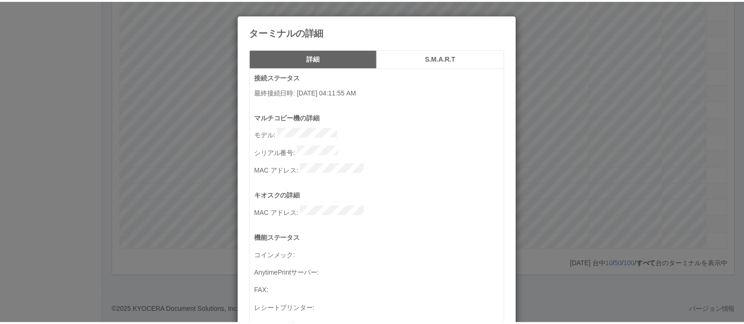
scroll to position [0, 112]
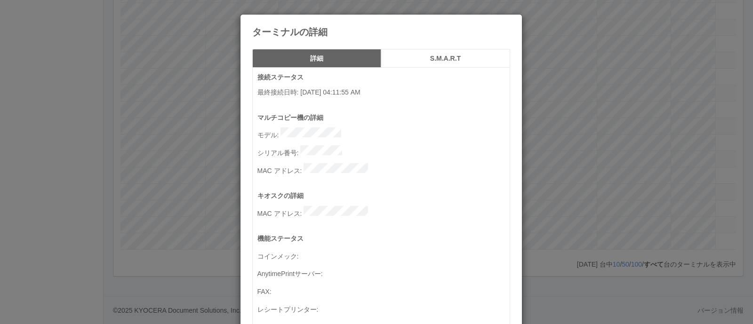
click at [657, 162] on div "ターミナルの詳細 詳細 S.M.A.R.T 接続ステータス 最終接続日時 : [DATE] 04:11:55 AM マルチコピー機の詳細 モデル : シリアル…" at bounding box center [376, 162] width 753 height 324
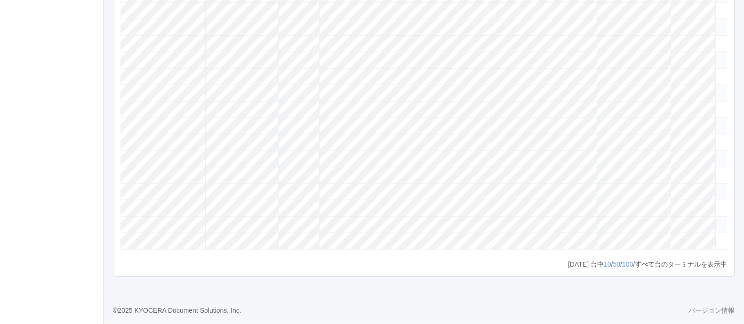
scroll to position [0, 0]
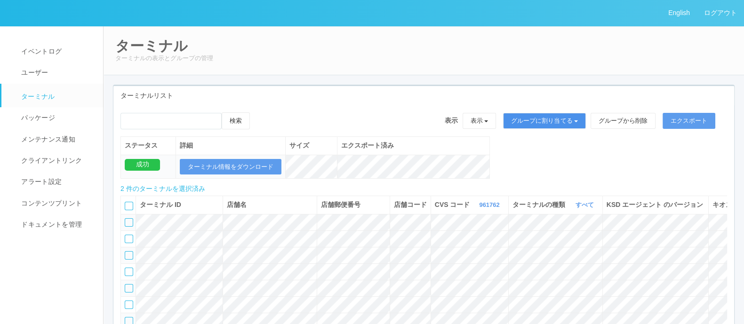
click at [541, 121] on button "グループに割り当てる" at bounding box center [544, 121] width 83 height 16
click at [534, 158] on link "アーカイブ済みのターミナル" at bounding box center [538, 160] width 105 height 13
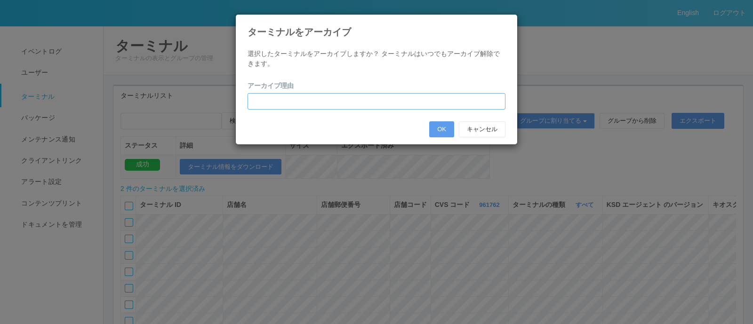
drag, startPoint x: 330, startPoint y: 105, endPoint x: 316, endPoint y: 97, distance: 15.8
click at [327, 105] on input "text" at bounding box center [377, 101] width 258 height 16
drag, startPoint x: 363, startPoint y: 100, endPoint x: 374, endPoint y: 104, distance: 11.6
click at [363, 100] on input "閉店のため" at bounding box center [377, 101] width 258 height 16
type input "閉店のため"
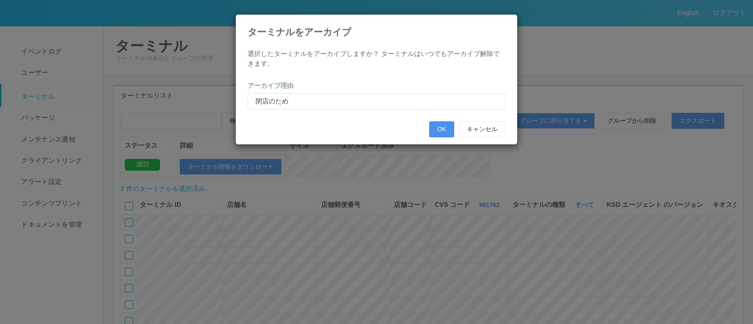
click at [436, 128] on button "OK" at bounding box center [441, 129] width 25 height 16
